Goal: Check status

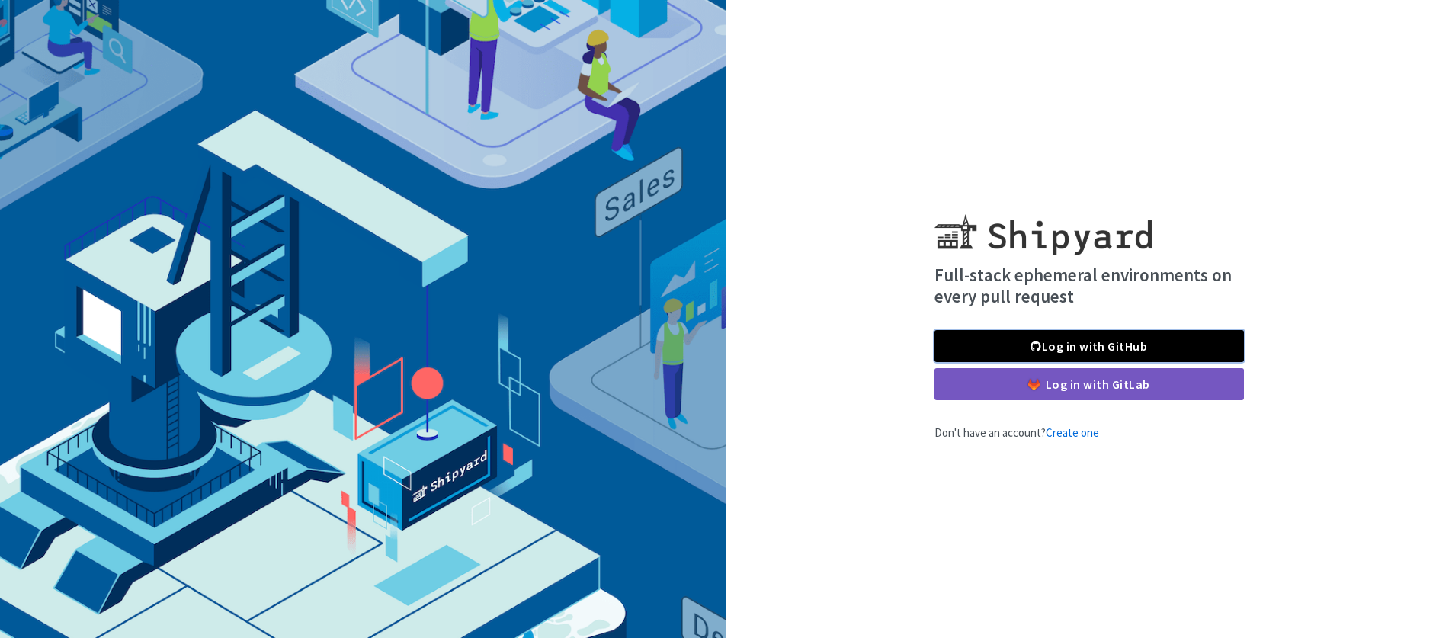
click at [1039, 335] on link "Log in with GitHub" at bounding box center [1088, 346] width 309 height 32
